Goal: Obtain resource: Obtain resource

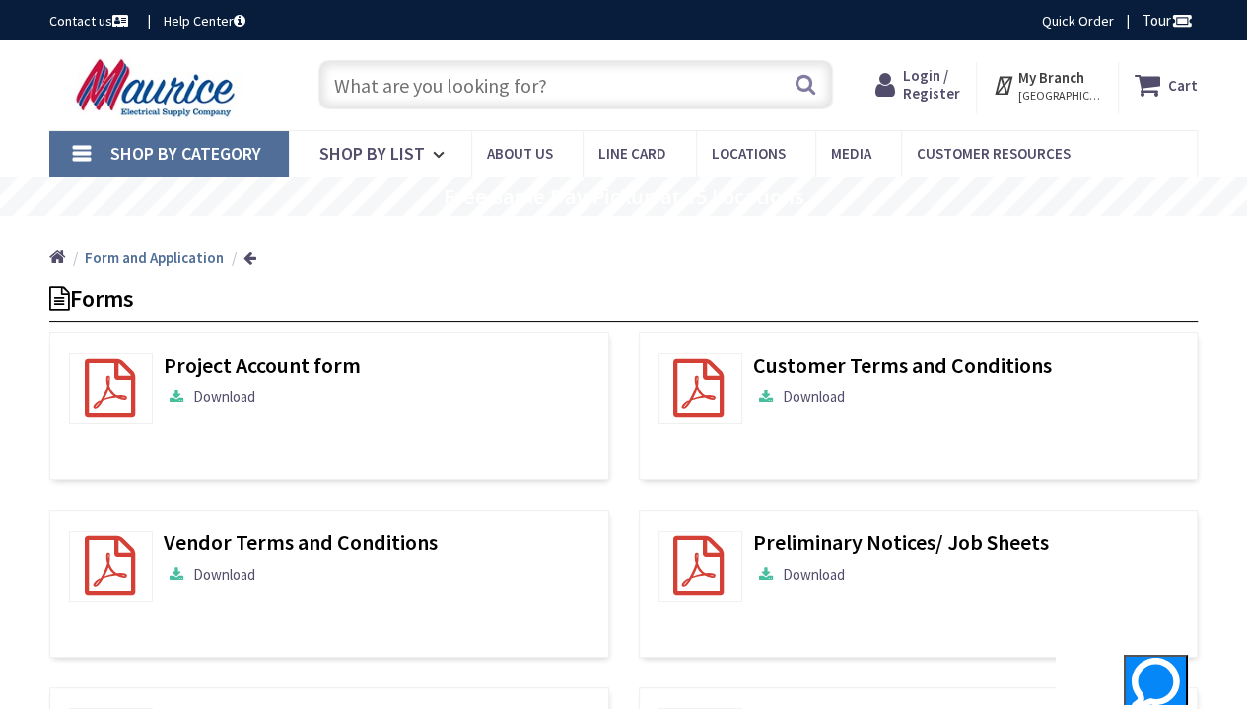
type input "[GEOGRAPHIC_DATA], [GEOGRAPHIC_DATA]"
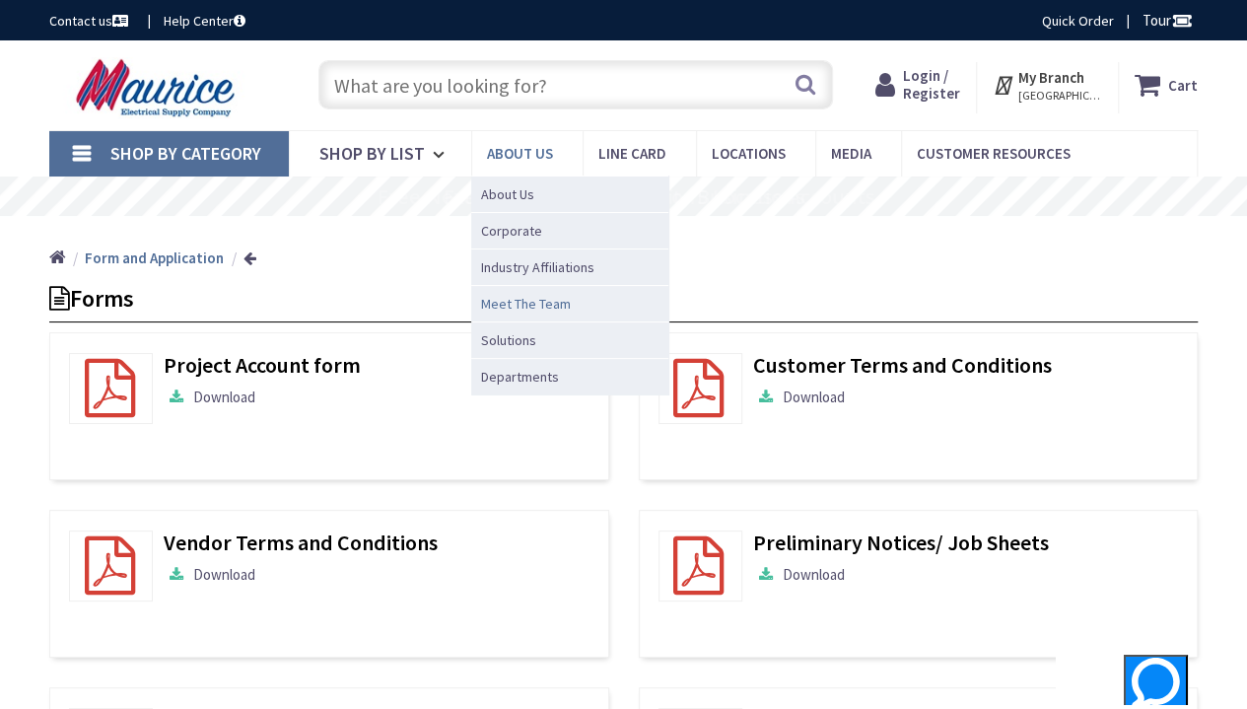
click at [535, 298] on span "Meet The Team" at bounding box center [526, 304] width 90 height 20
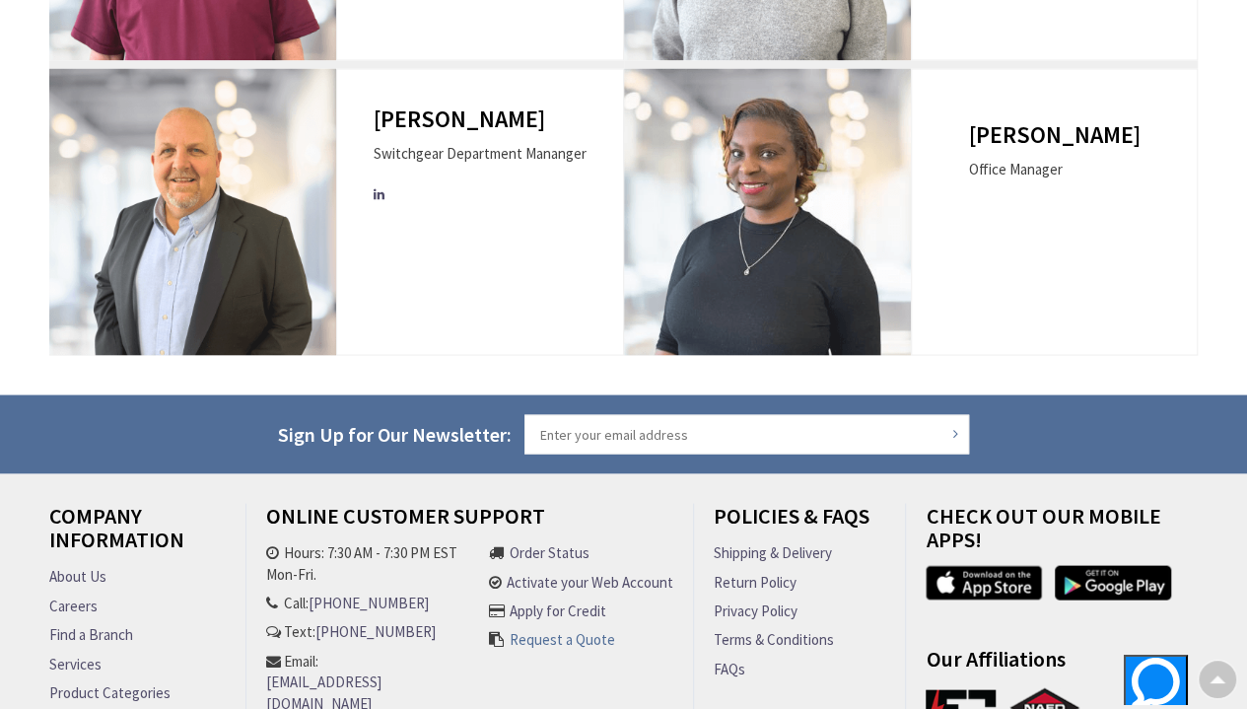
scroll to position [1920, 0]
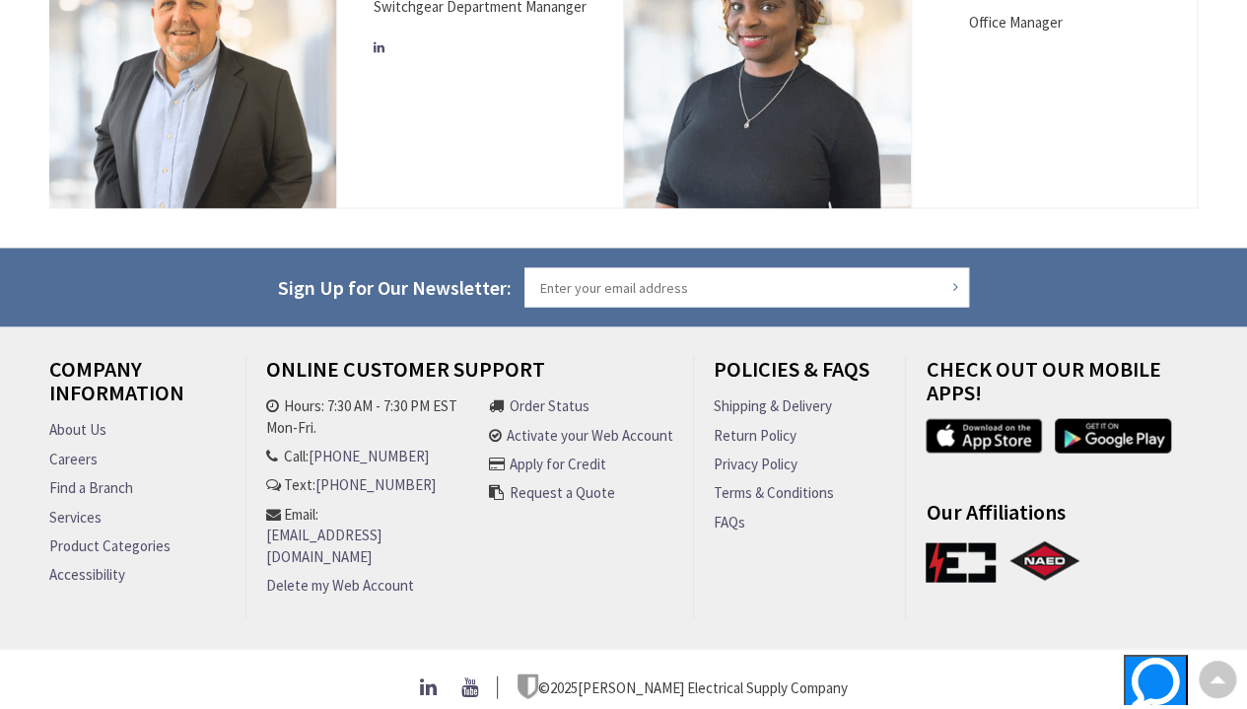
click at [590, 456] on link "Apply for Credit" at bounding box center [558, 463] width 97 height 21
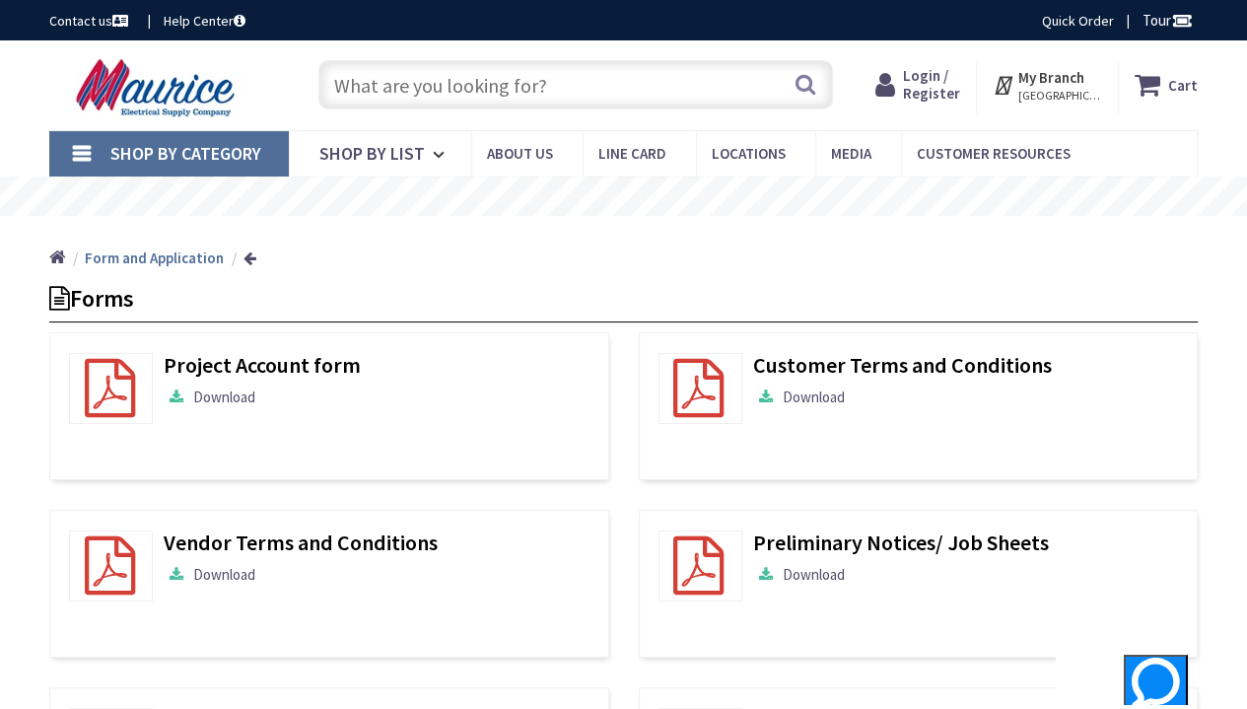
click at [238, 395] on link "Download" at bounding box center [210, 396] width 92 height 21
click at [827, 569] on link "Download" at bounding box center [799, 574] width 92 height 21
click at [802, 575] on link "Download" at bounding box center [799, 574] width 92 height 21
click at [231, 396] on link "Download" at bounding box center [210, 396] width 92 height 21
click at [806, 393] on link "Download" at bounding box center [799, 396] width 92 height 21
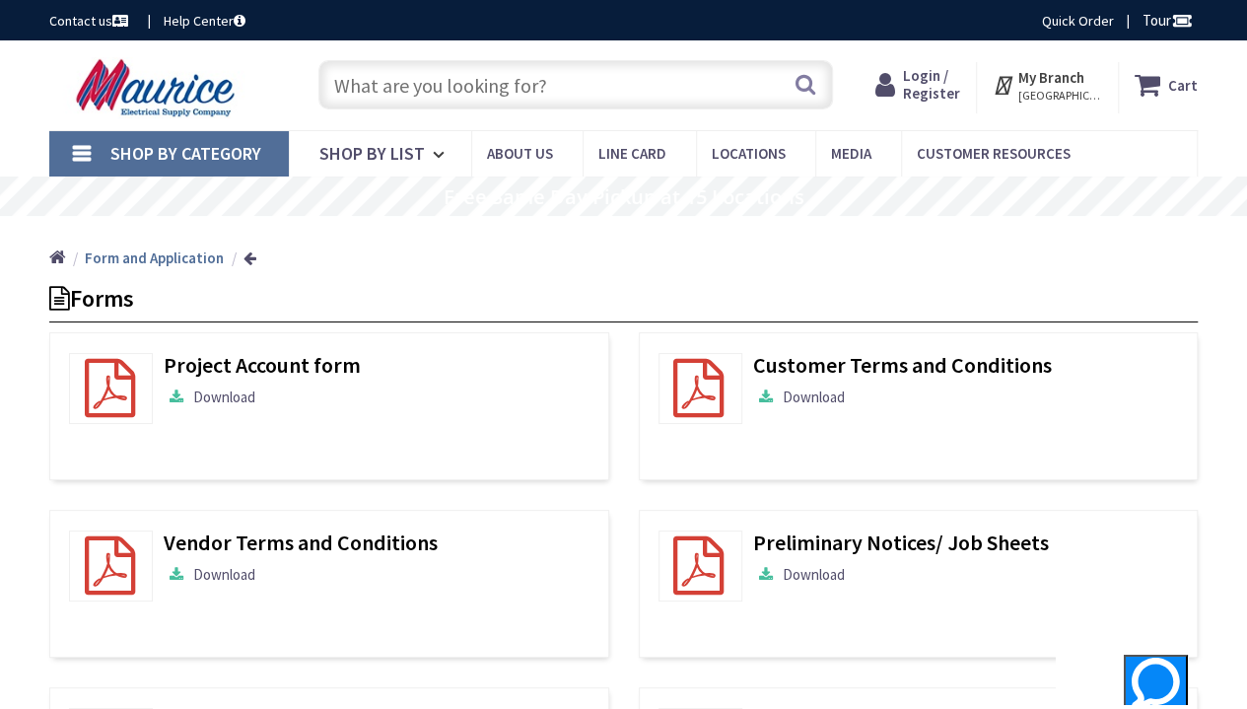
click at [225, 573] on link "Download" at bounding box center [210, 574] width 92 height 21
click at [726, 151] on span "Locations" at bounding box center [749, 153] width 74 height 19
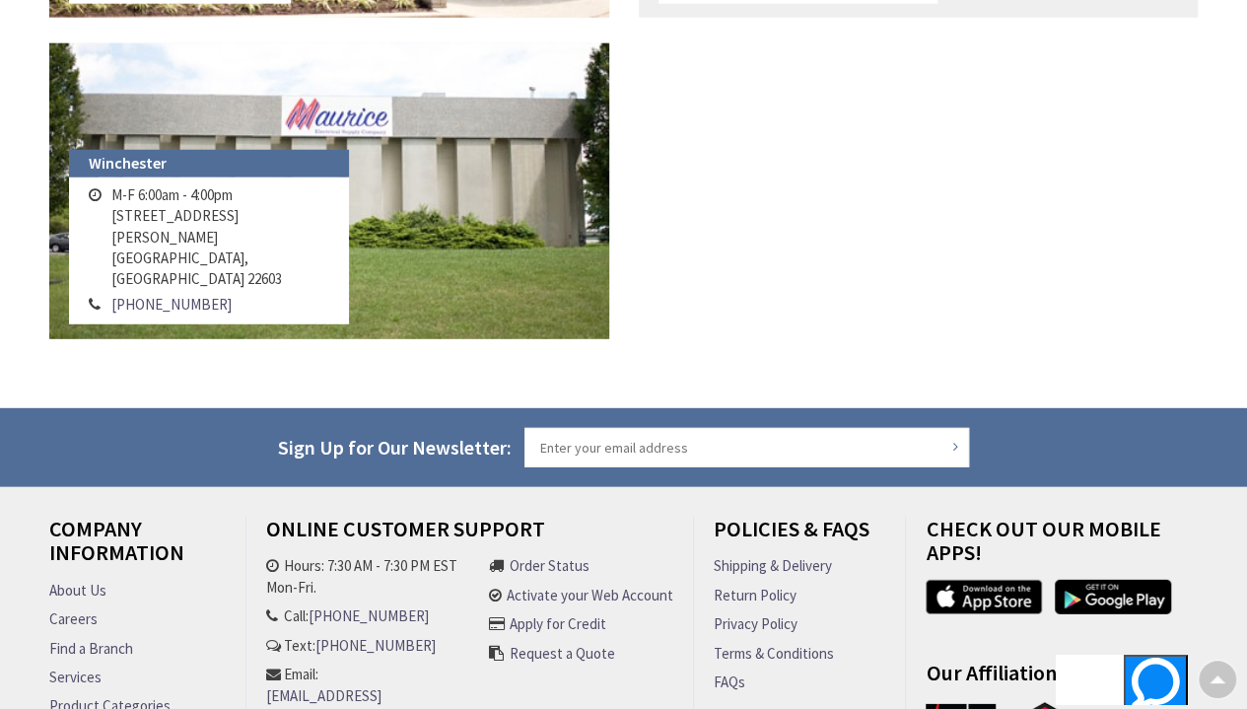
scroll to position [2772, 0]
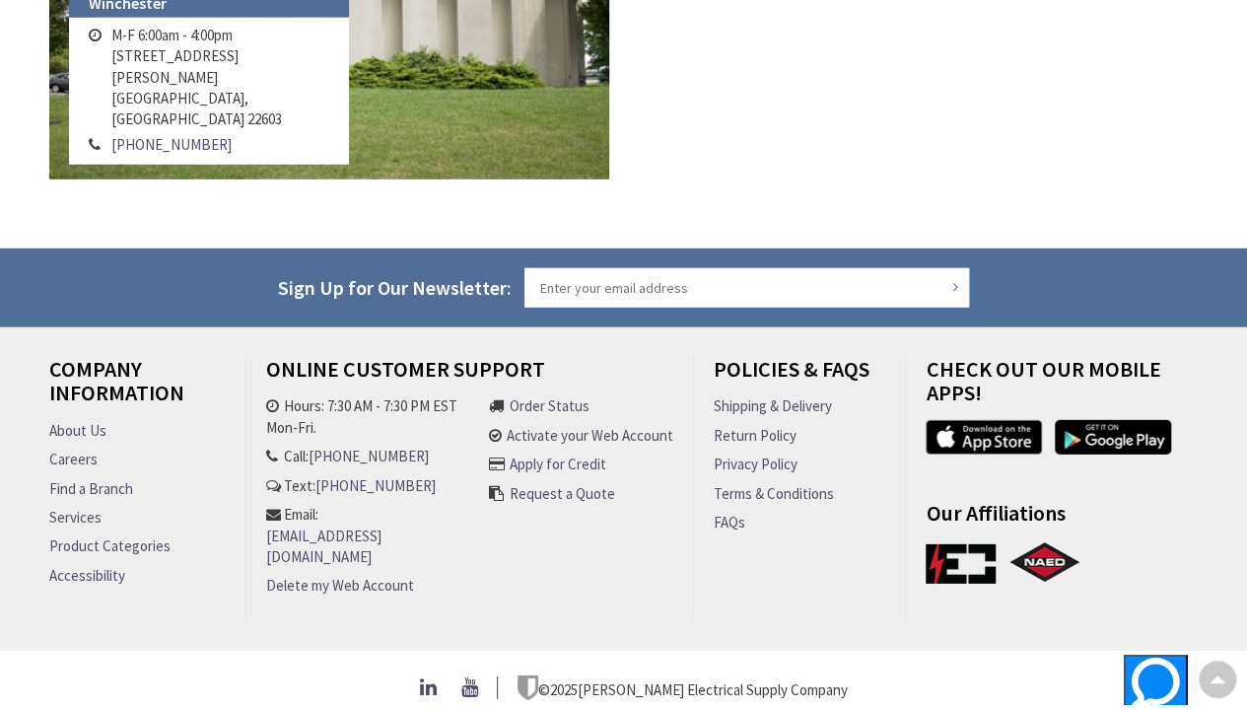
click at [582, 563] on li "Order Status Activate your Web Account Apply for Credit Request a Quote" at bounding box center [581, 503] width 184 height 216
click at [806, 401] on link "Shipping & Delivery" at bounding box center [773, 405] width 118 height 21
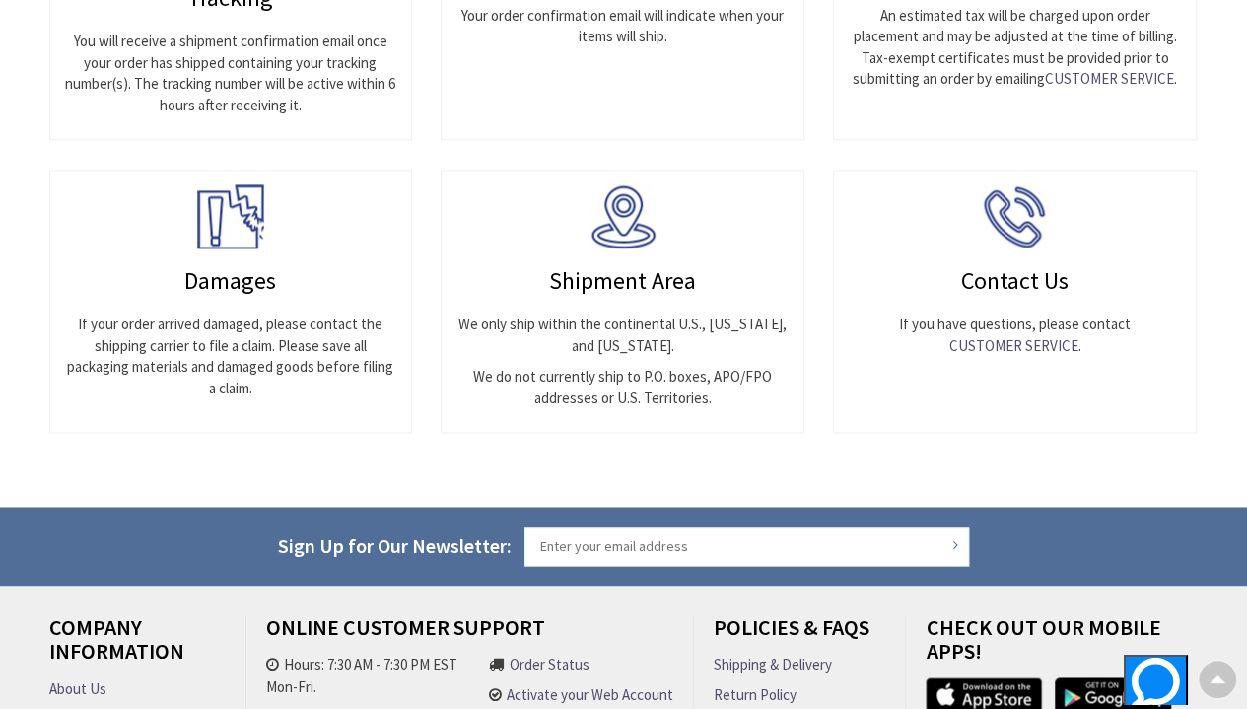
scroll to position [1441, 0]
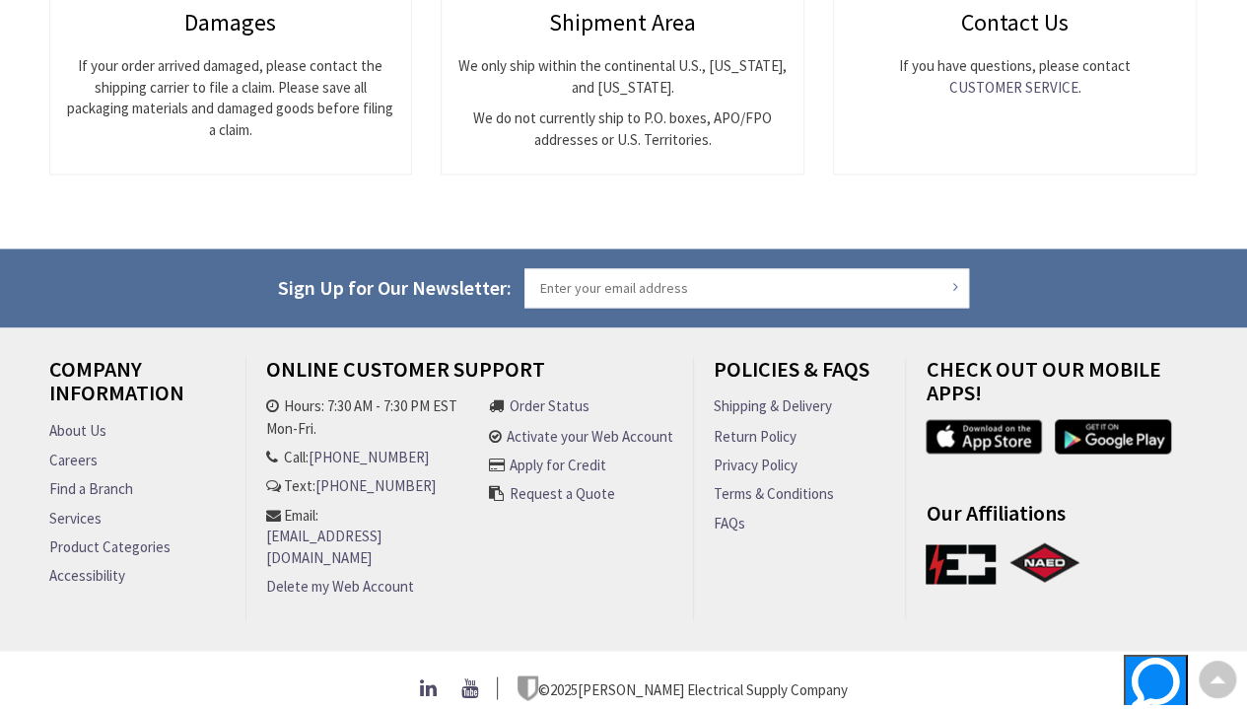
click at [598, 483] on link "Request a Quote" at bounding box center [562, 492] width 105 height 21
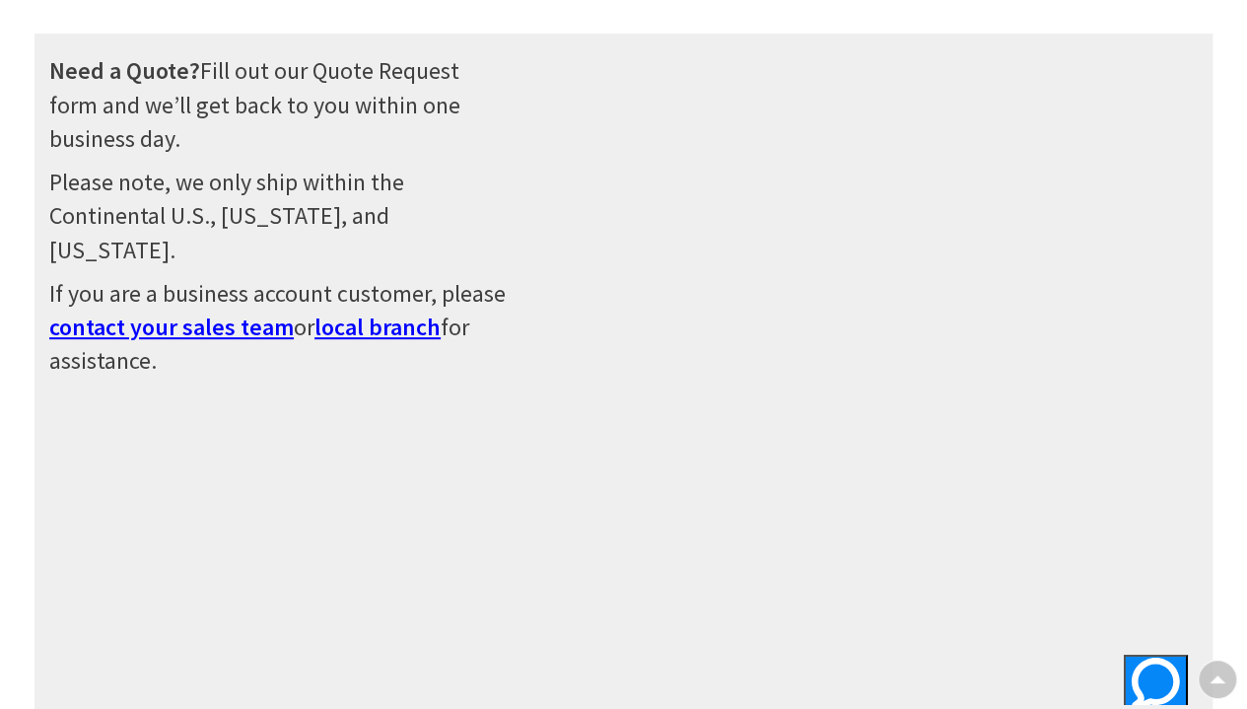
scroll to position [93, 0]
